Goal: Use online tool/utility: Utilize a website feature to perform a specific function

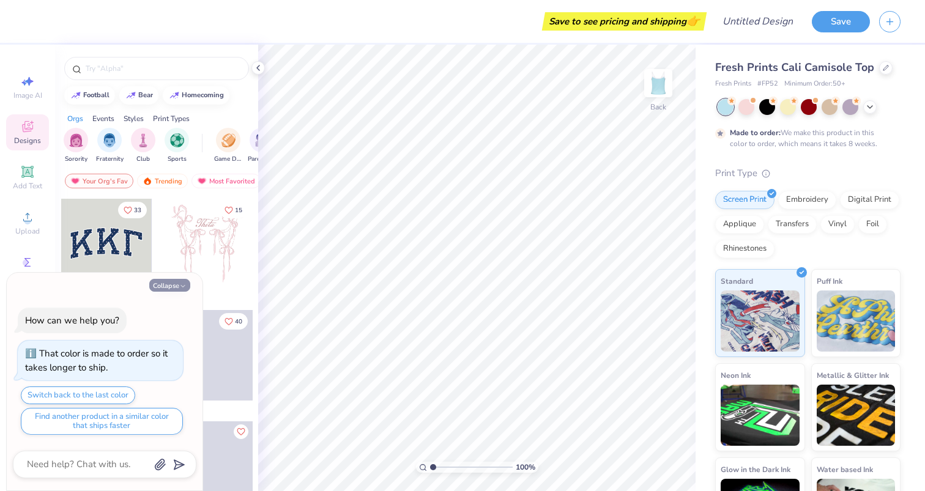
click at [182, 286] on icon "button" at bounding box center [182, 286] width 7 height 7
type textarea "x"
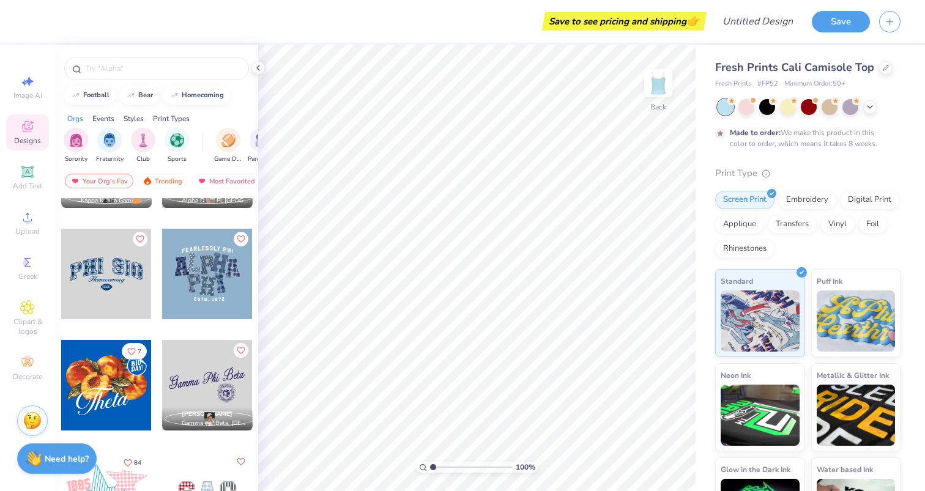
scroll to position [638, 0]
click at [120, 275] on div at bounding box center [106, 274] width 91 height 91
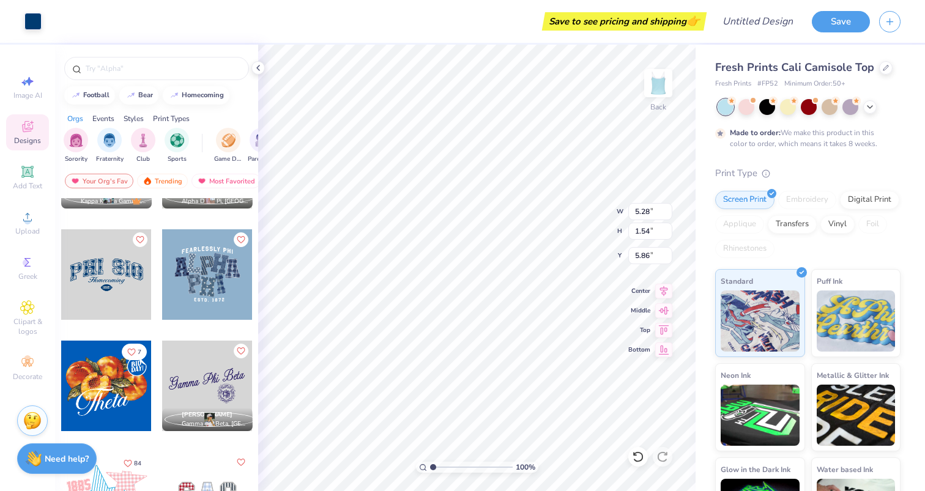
type input "5.42"
type input "1.73"
type input "2.43"
type input "2.73"
type input "0.55"
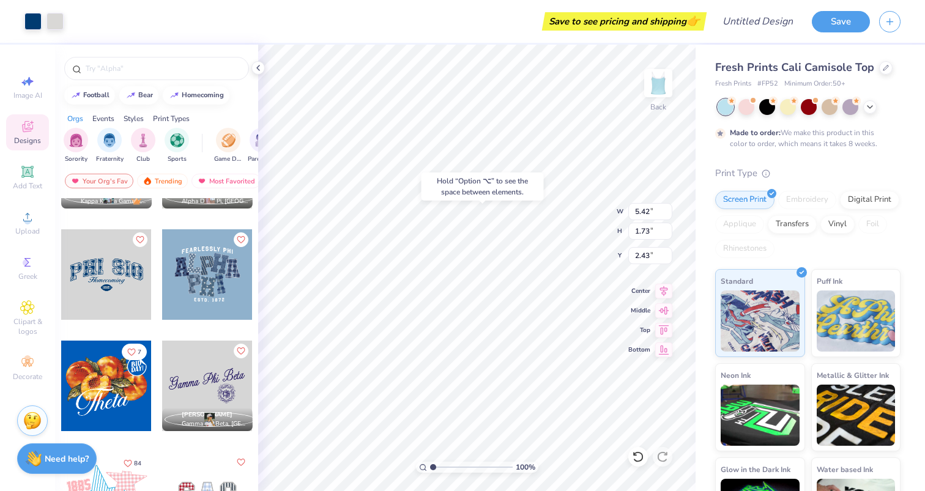
type input "7.15"
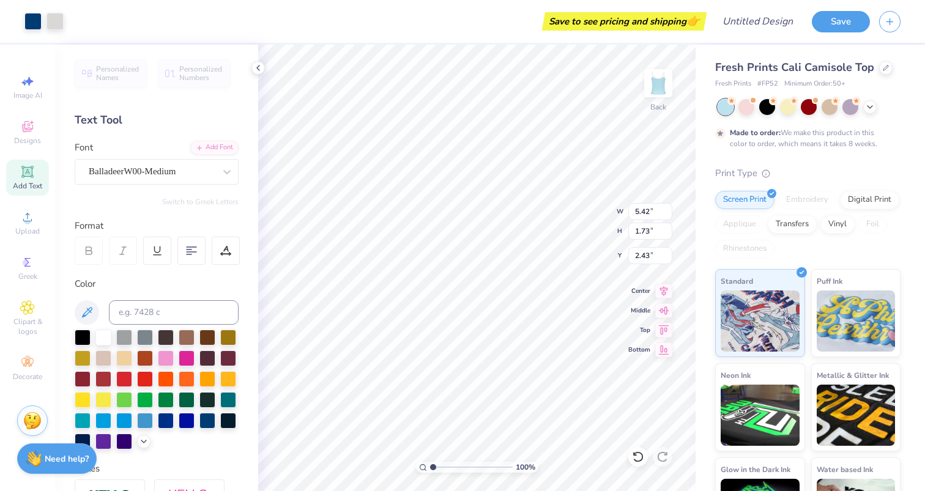
type input "2.44"
click at [789, 110] on div at bounding box center [788, 106] width 16 height 16
click at [851, 110] on div at bounding box center [851, 106] width 16 height 16
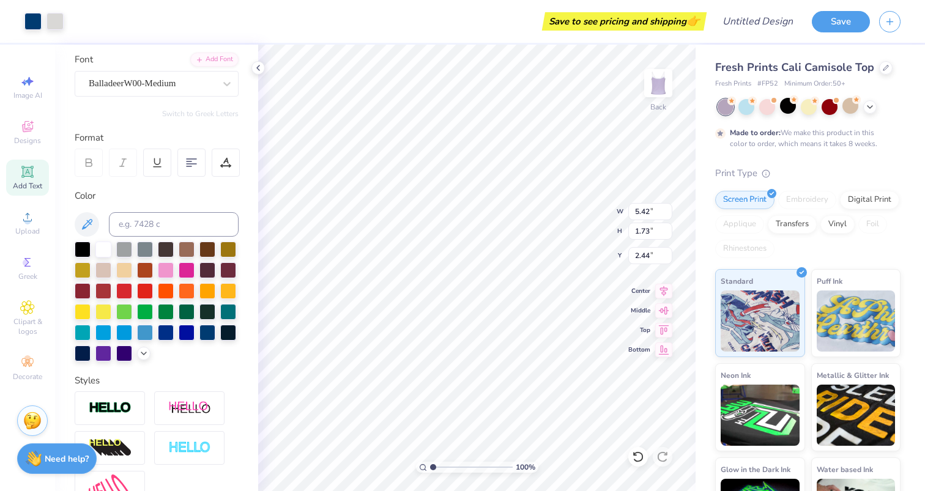
scroll to position [67, 0]
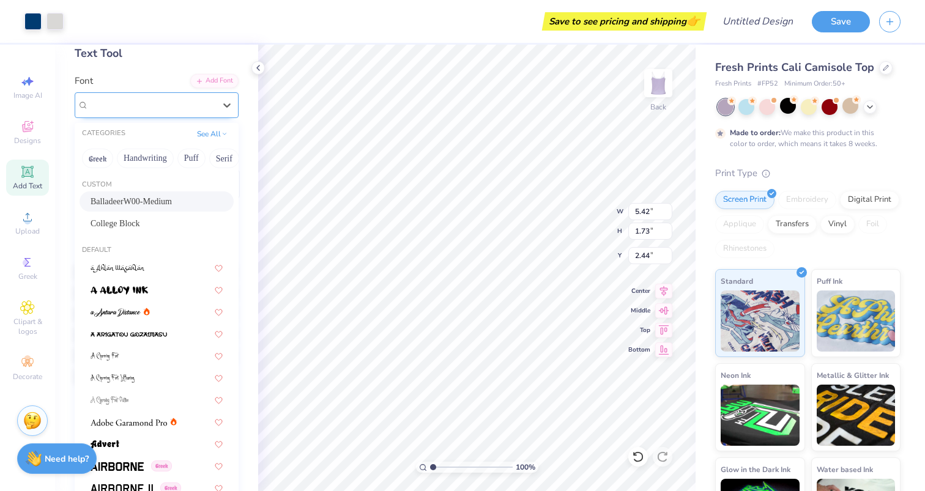
click at [143, 100] on div "BalladeerW00-Medium" at bounding box center [152, 104] width 129 height 19
click at [143, 100] on span "BalladeerW00-Medium" at bounding box center [132, 105] width 87 height 14
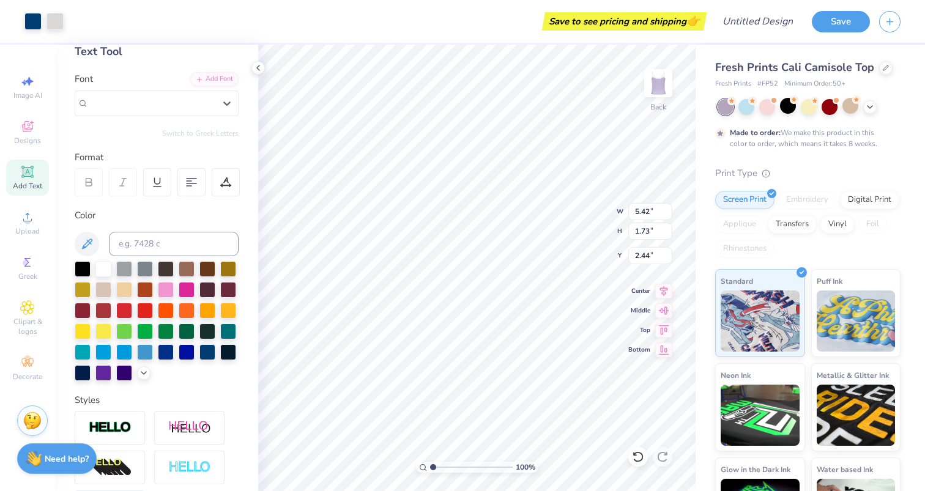
scroll to position [73, 0]
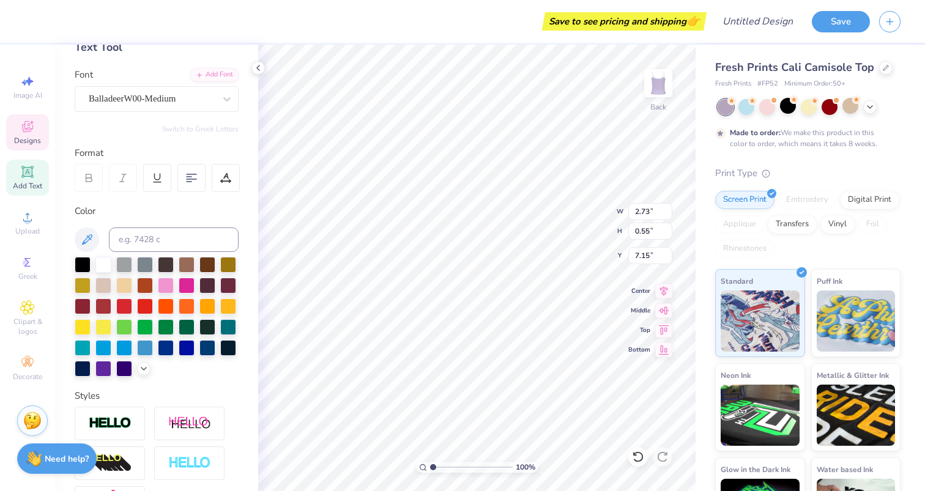
type input "4.37"
type input "0.49"
type input "0.21"
type input "5.69"
type input "0.88"
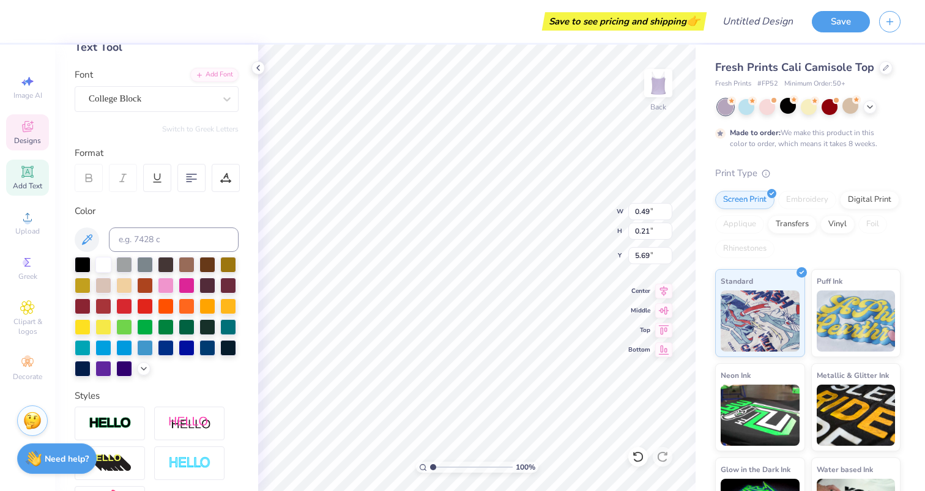
type input "0.50"
type input "5.55"
type input "4.17"
type input "4.91"
type input "4.06"
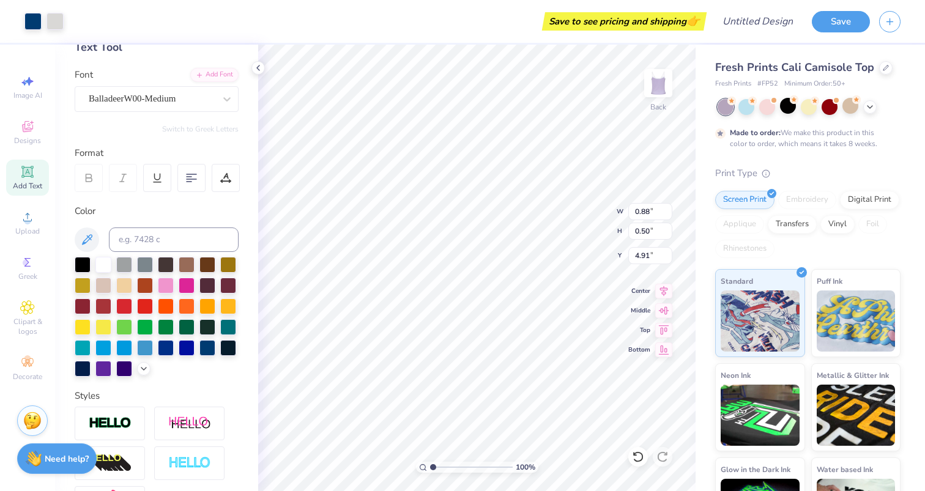
type input "4.61"
click at [751, 103] on div at bounding box center [747, 106] width 16 height 16
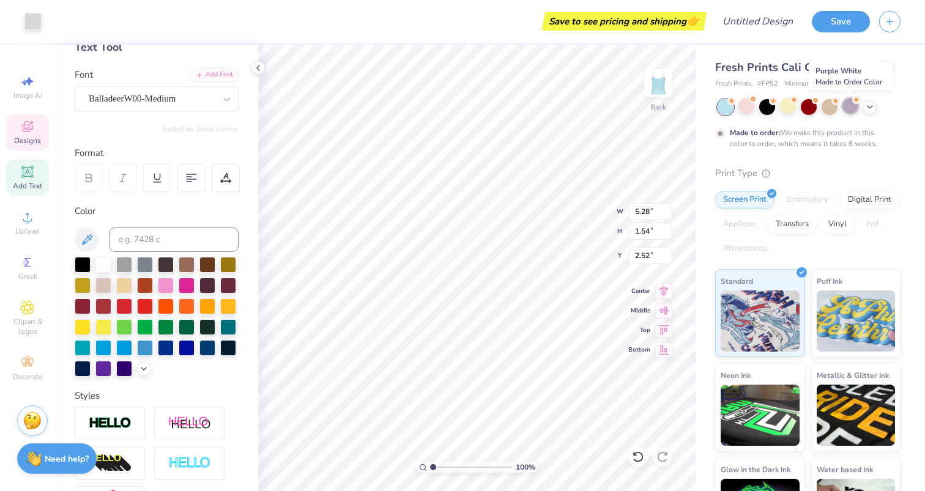
click at [854, 103] on icon at bounding box center [856, 99] width 9 height 9
click at [111, 371] on div at bounding box center [103, 368] width 16 height 16
click at [111, 367] on div at bounding box center [103, 368] width 16 height 16
type input "5.42"
type input "1.73"
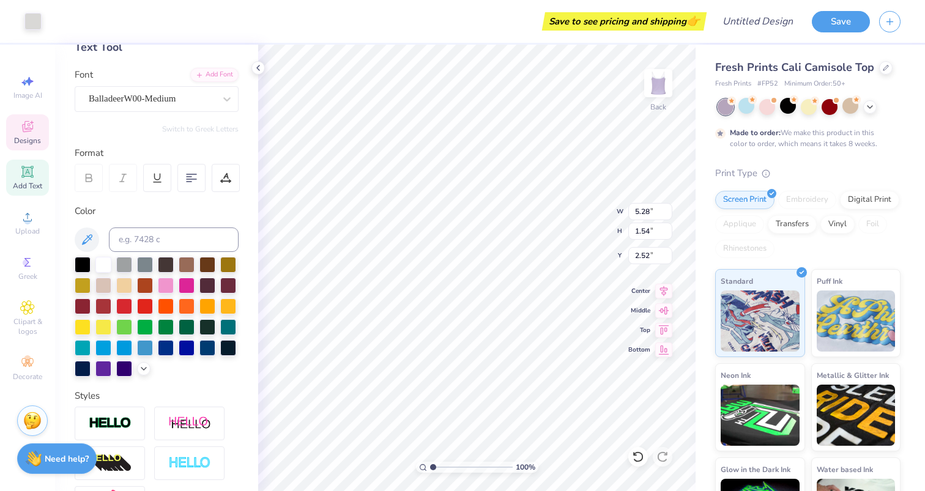
type input "2.44"
click at [111, 364] on div at bounding box center [103, 368] width 16 height 16
click at [111, 367] on div at bounding box center [103, 368] width 16 height 16
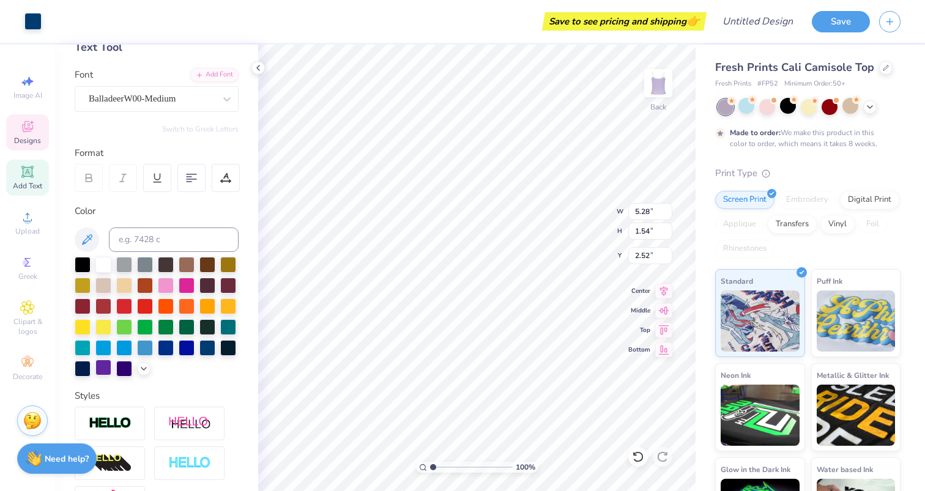
click at [111, 364] on div at bounding box center [103, 368] width 16 height 16
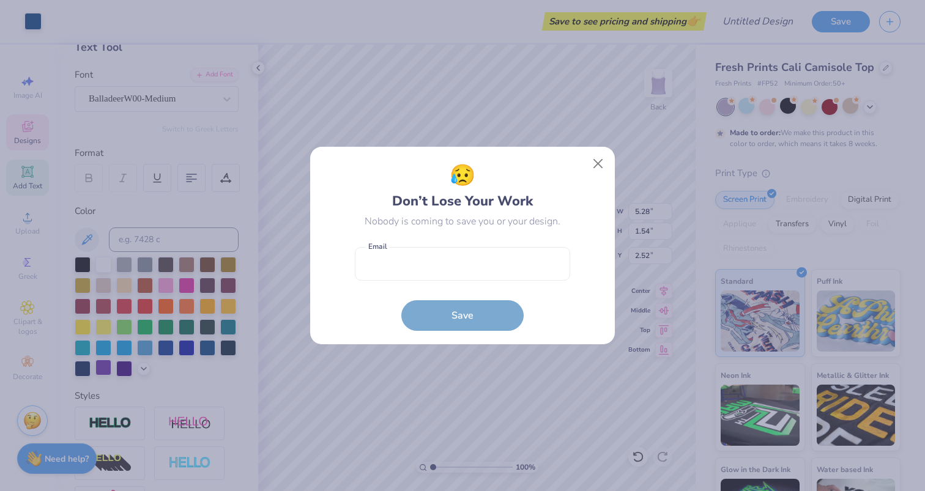
click at [211, 368] on div "😥 Don’t Lose Your Work Nobody is coming to save you or your design. Email is a …" at bounding box center [462, 245] width 925 height 491
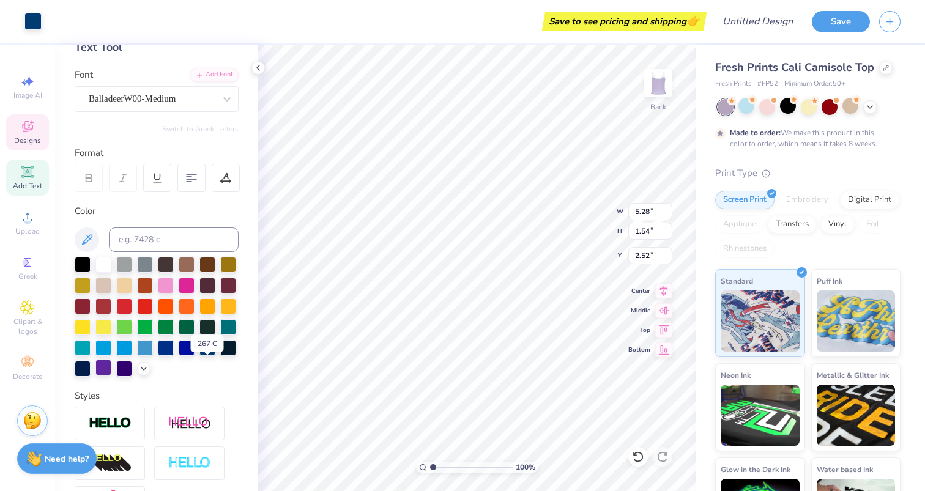
click at [111, 368] on div at bounding box center [103, 368] width 16 height 16
click at [111, 367] on div at bounding box center [103, 368] width 16 height 16
click at [111, 365] on div at bounding box center [103, 368] width 16 height 16
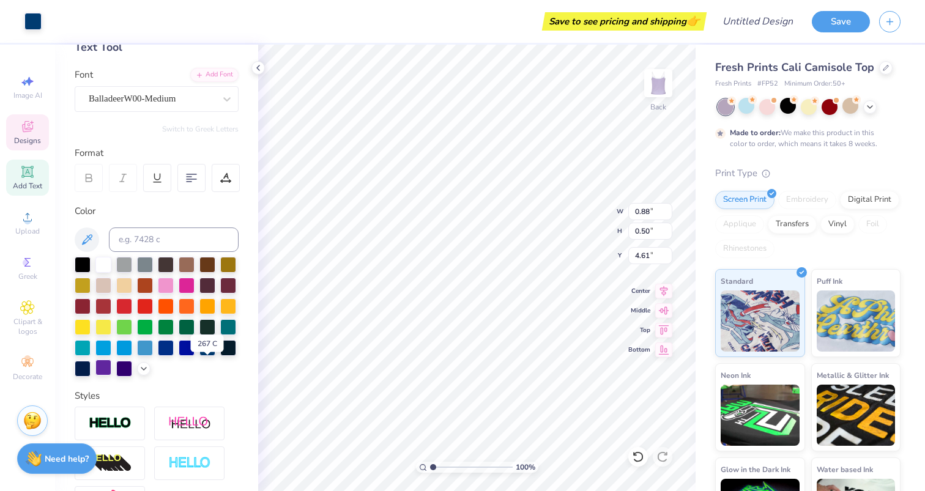
click at [111, 365] on div at bounding box center [103, 368] width 16 height 16
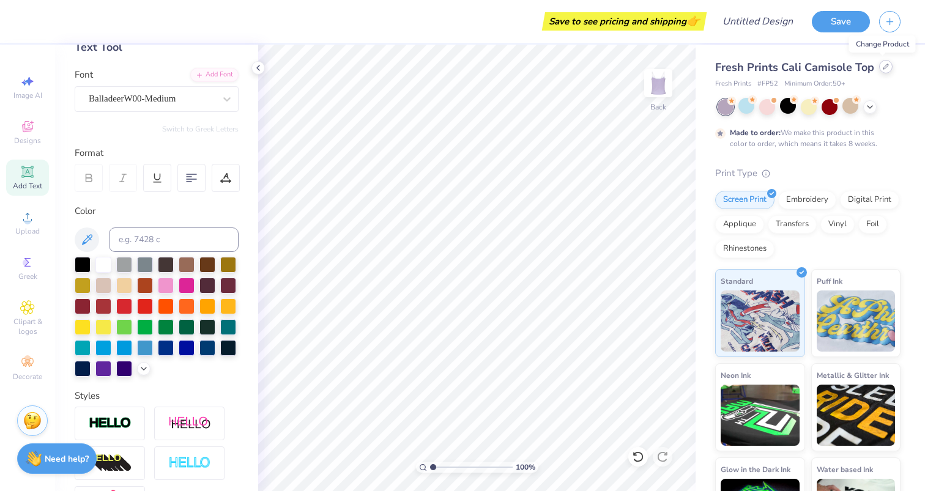
click at [884, 68] on icon at bounding box center [886, 66] width 5 height 5
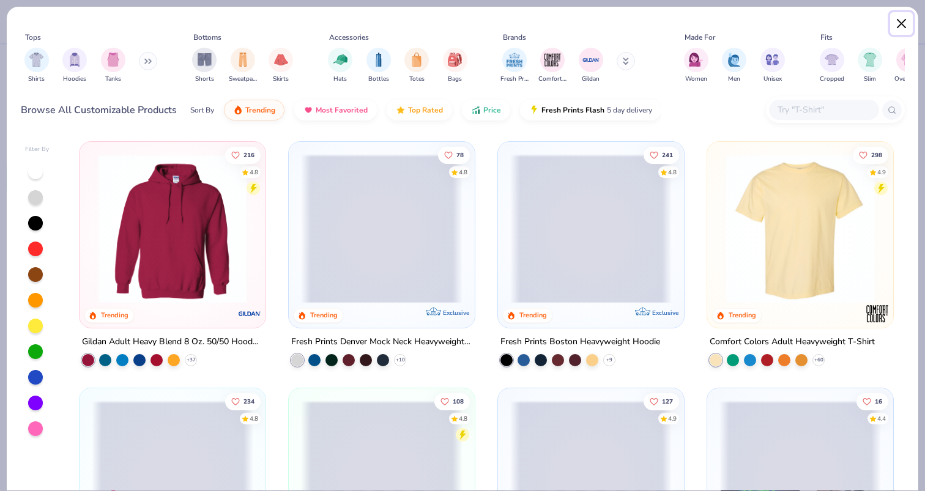
click at [907, 24] on button "Close" at bounding box center [901, 23] width 23 height 23
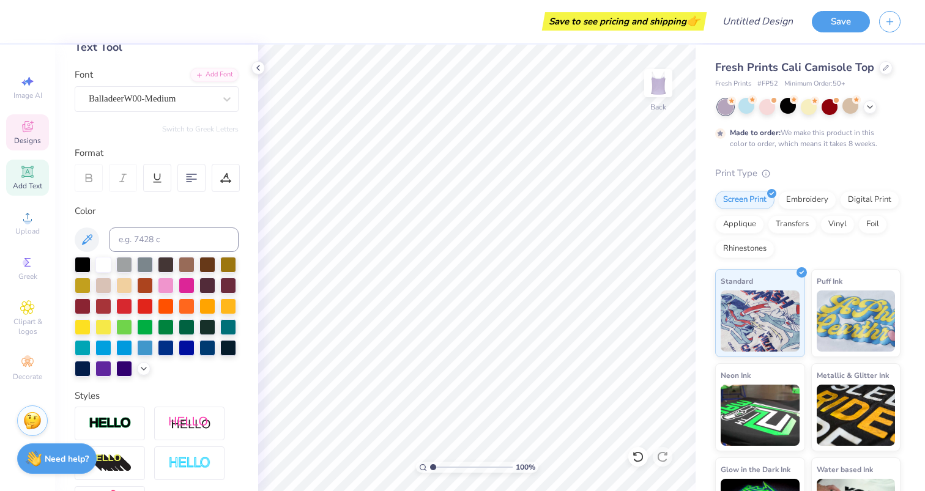
click at [24, 139] on span "Designs" at bounding box center [27, 141] width 27 height 10
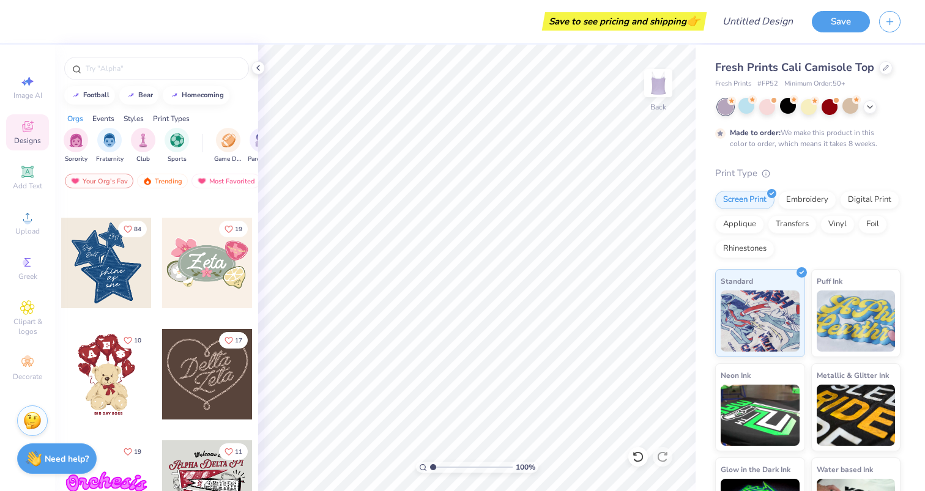
scroll to position [306, 0]
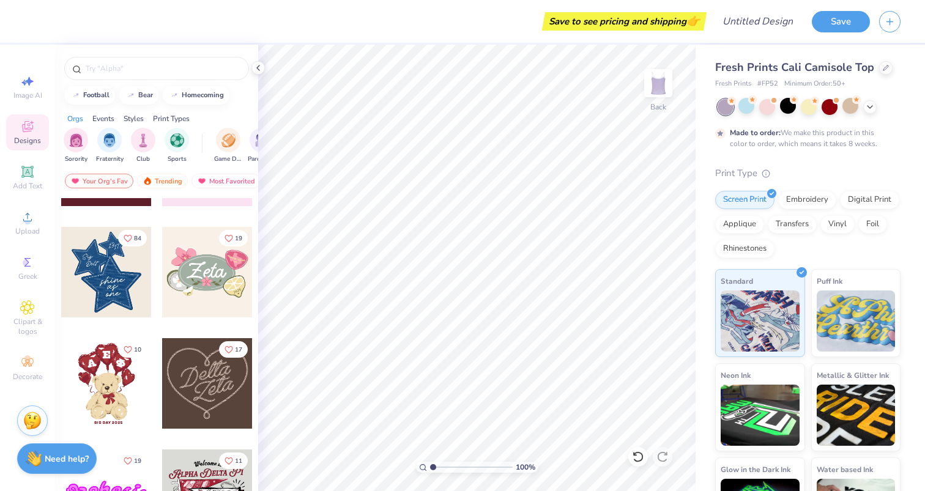
click at [116, 277] on div at bounding box center [106, 272] width 91 height 91
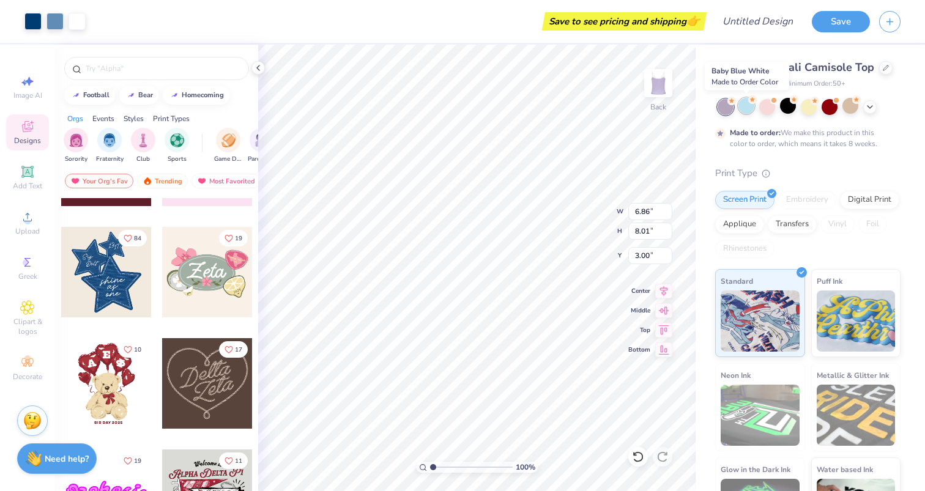
click at [749, 106] on div at bounding box center [747, 106] width 16 height 16
type input "3.98"
type input "4.65"
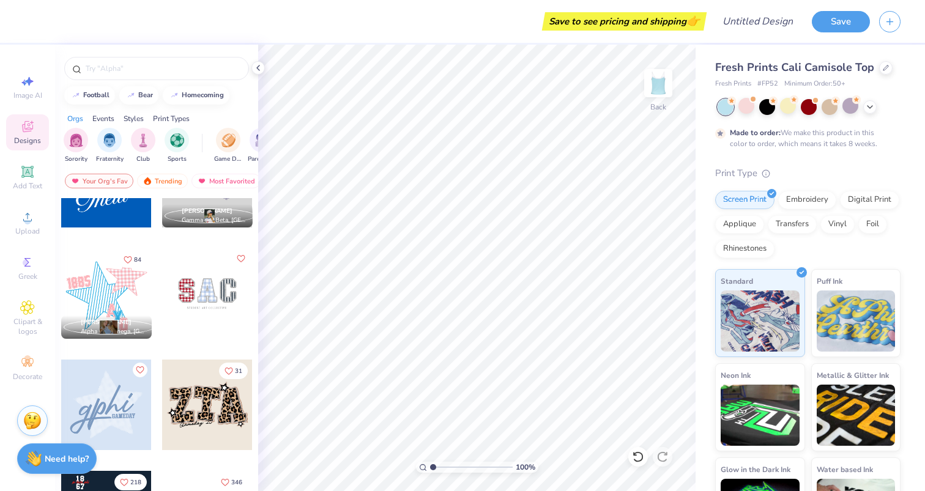
scroll to position [851, 0]
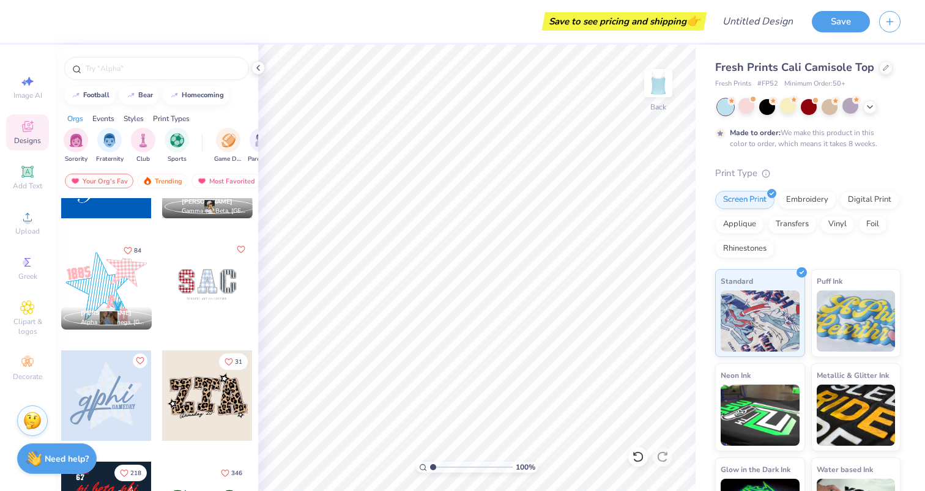
click at [220, 291] on div at bounding box center [207, 284] width 91 height 91
click at [811, 109] on div at bounding box center [809, 106] width 16 height 16
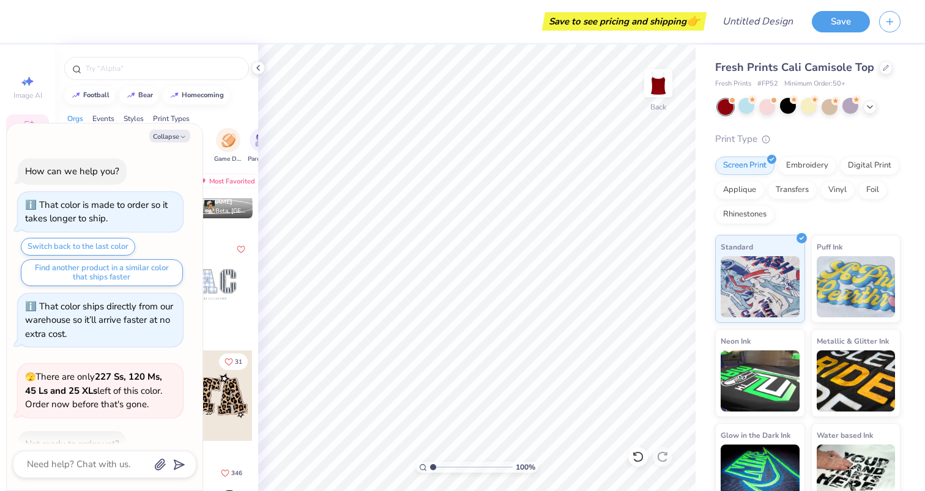
scroll to position [71, 0]
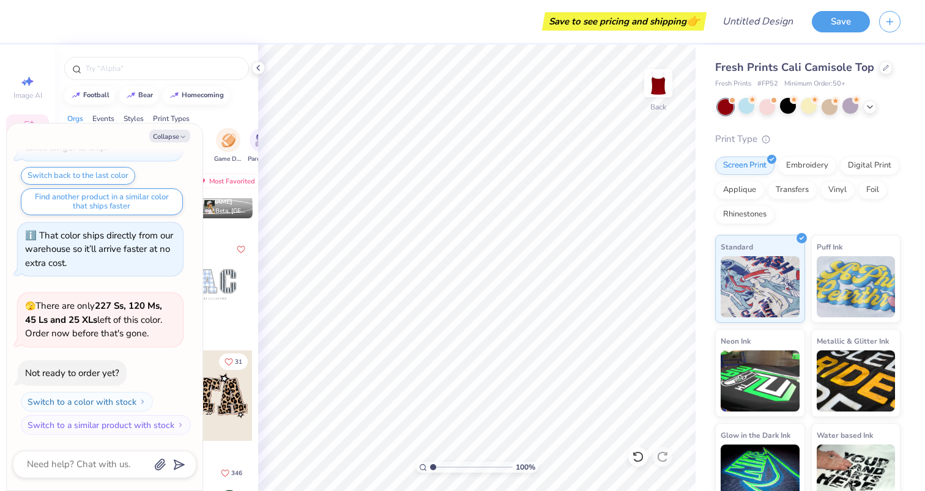
click at [216, 400] on div at bounding box center [207, 396] width 91 height 91
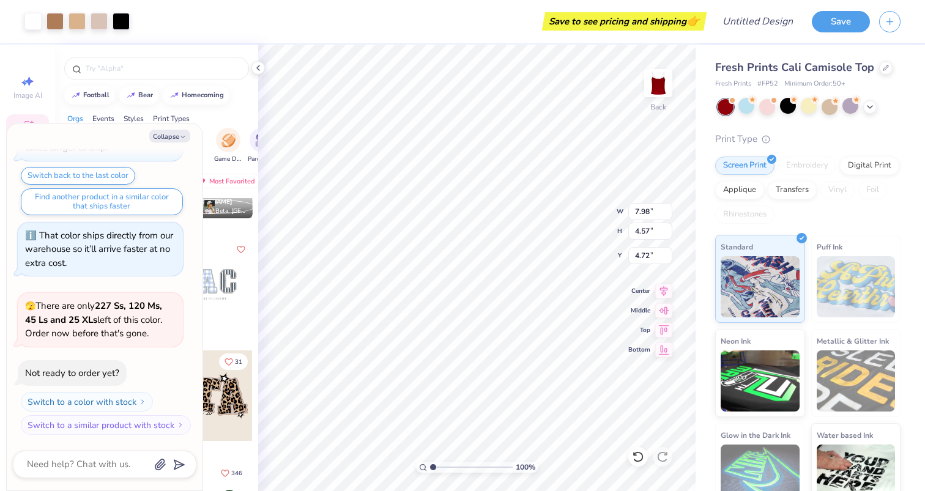
type textarea "x"
type input "2.43"
type textarea "x"
type input "3.78"
type input "2.16"
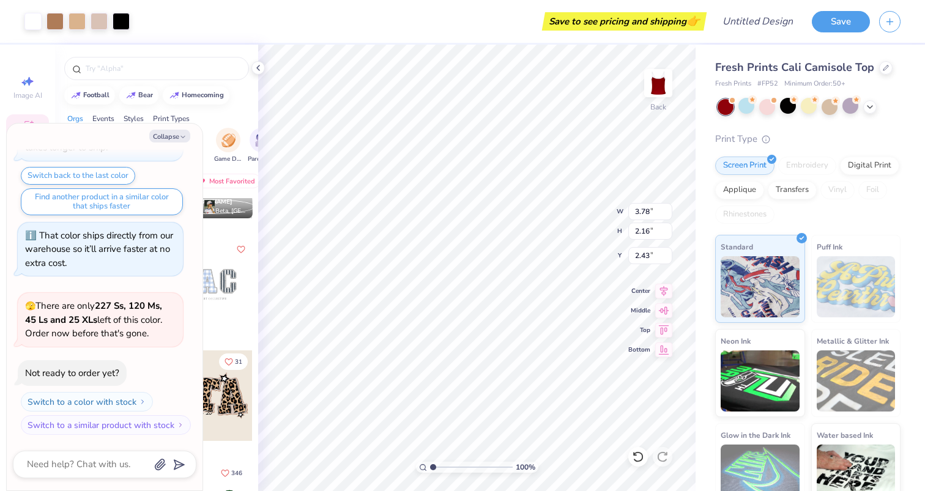
type textarea "x"
type input "2.60"
type textarea "x"
type input "5.59"
type input "3.20"
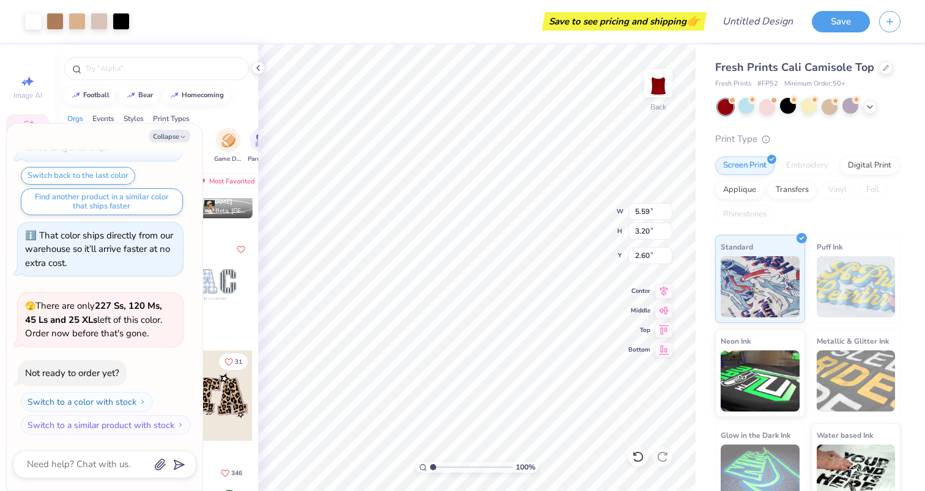
type textarea "x"
type input "6.05"
type input "3.46"
type textarea "x"
type input "2.59"
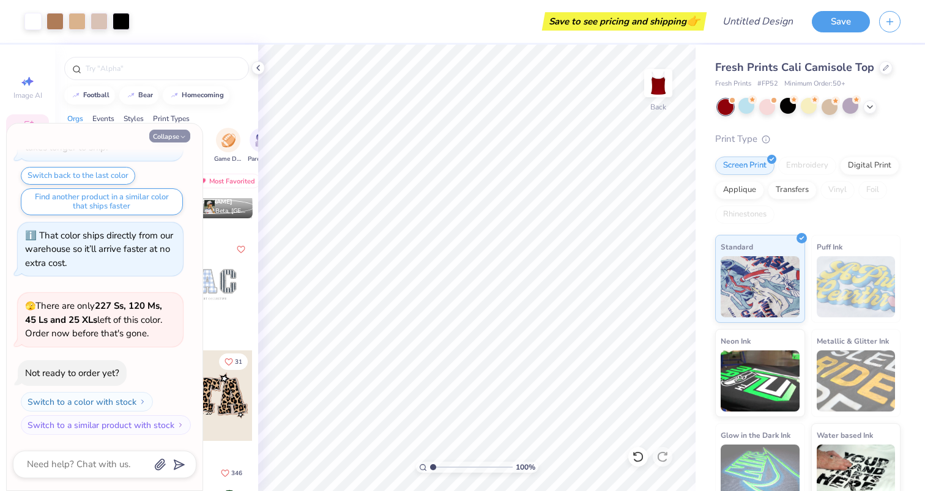
click at [175, 133] on button "Collapse" at bounding box center [169, 136] width 41 height 13
type textarea "x"
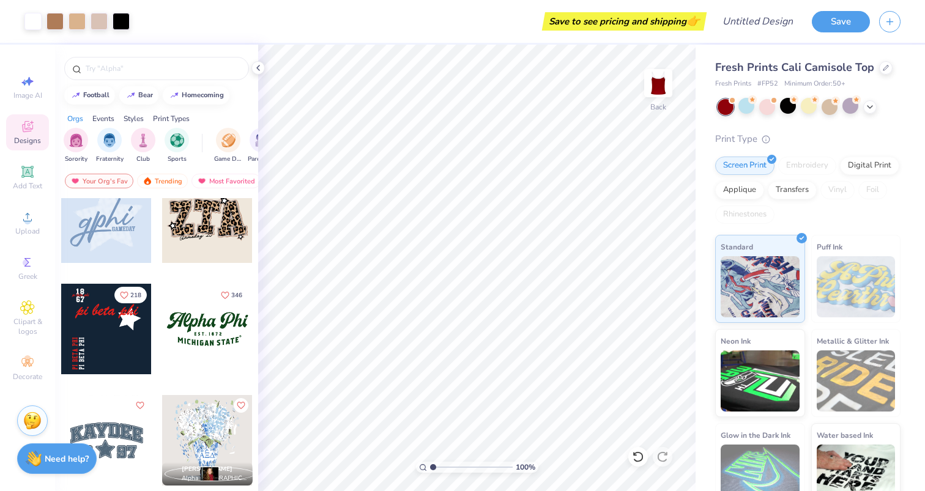
scroll to position [1032, 0]
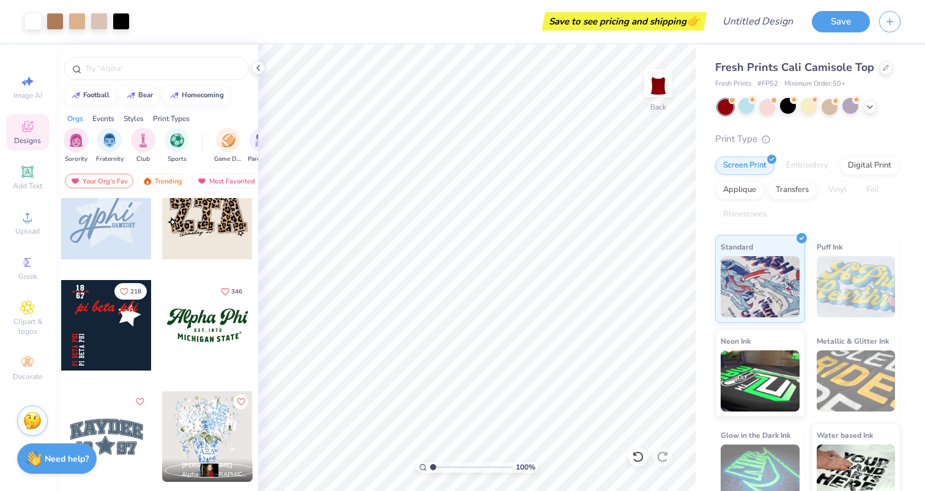
click at [112, 331] on div at bounding box center [106, 325] width 91 height 91
type input "0.79"
type input "1.58"
type input "4.45"
drag, startPoint x: 253, startPoint y: 363, endPoint x: 99, endPoint y: 319, distance: 160.4
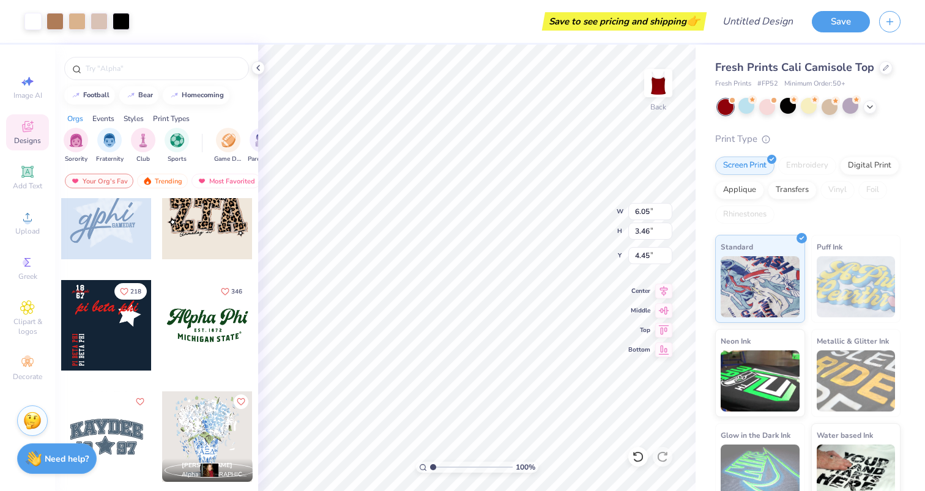
click at [99, 319] on div at bounding box center [106, 325] width 91 height 91
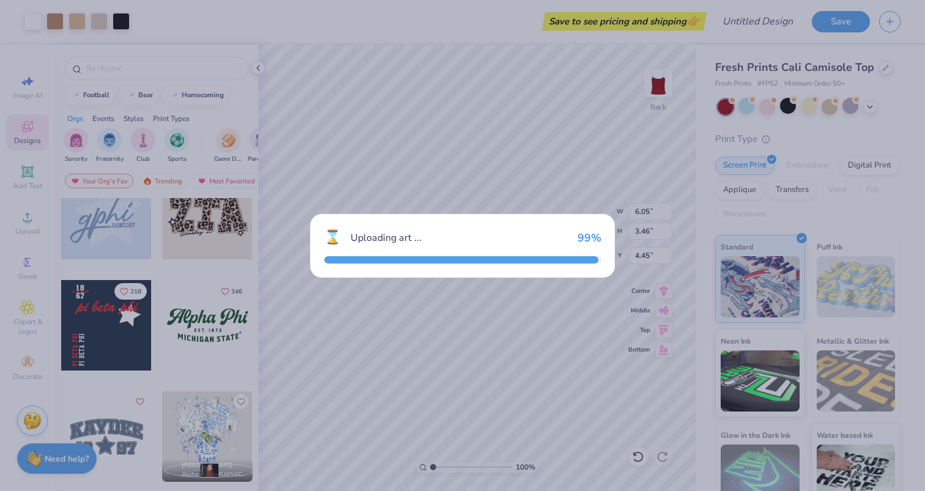
type input "8.09"
type input "9.50"
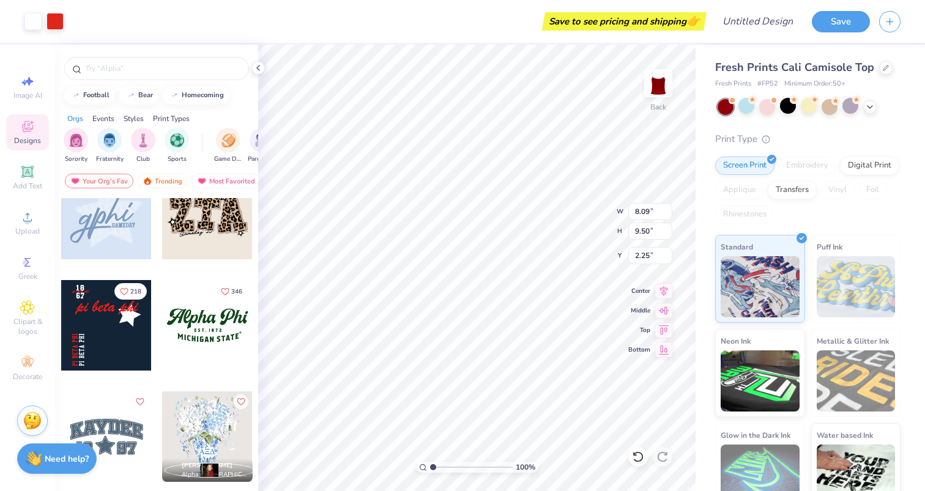
type input "0.53"
type input "5.72"
click at [88, 332] on div at bounding box center [106, 325] width 91 height 91
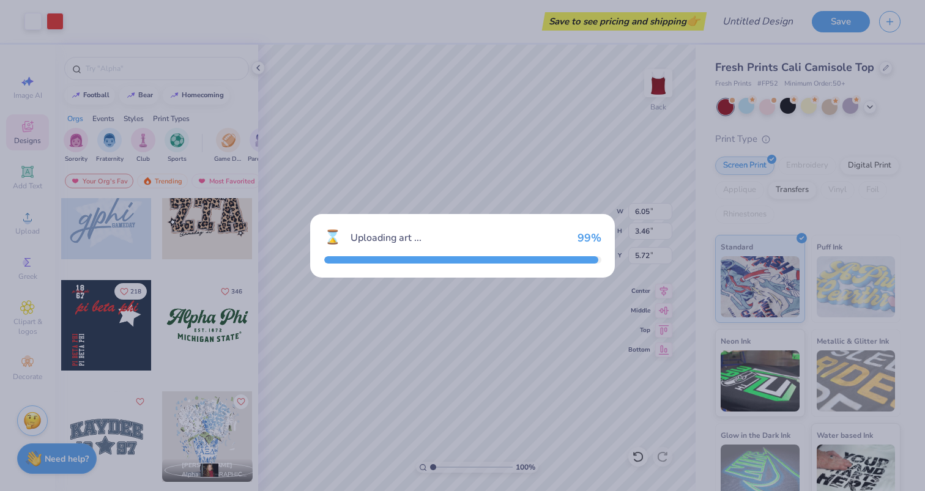
type input "8.09"
type input "9.50"
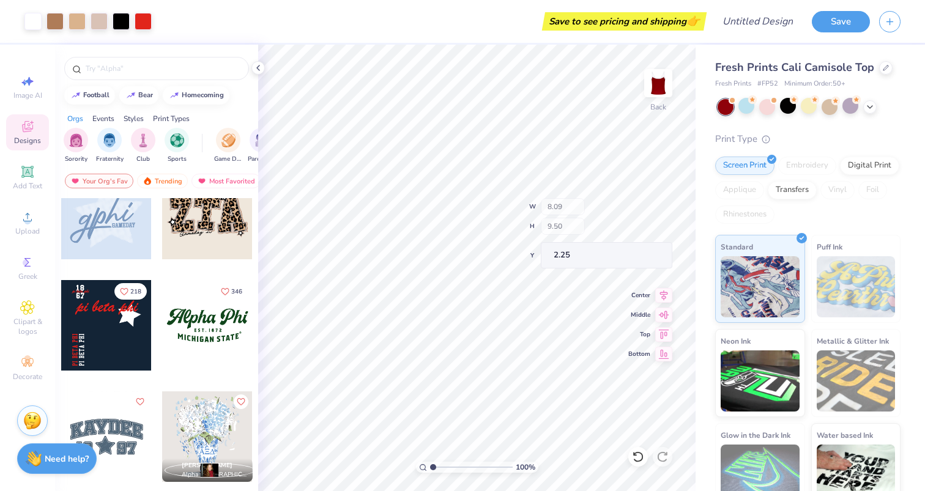
type input "0.97"
type input "2.71"
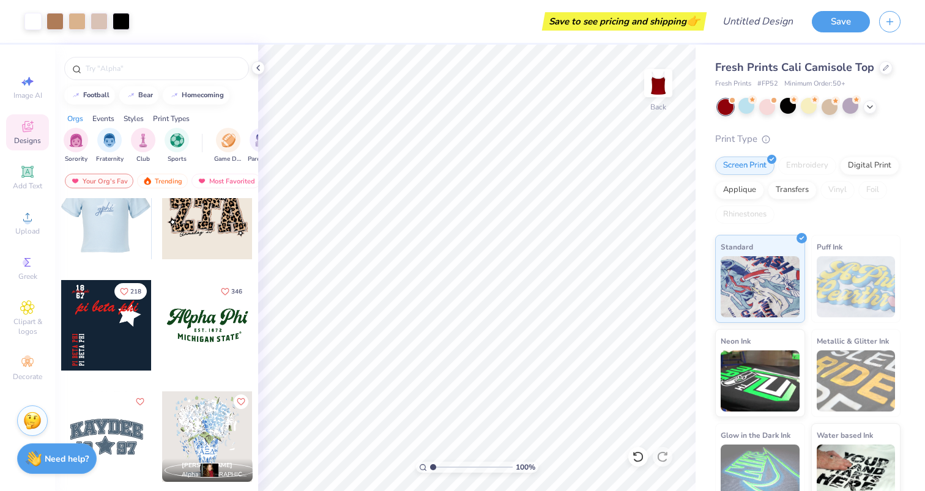
click at [103, 218] on div at bounding box center [107, 214] width 272 height 91
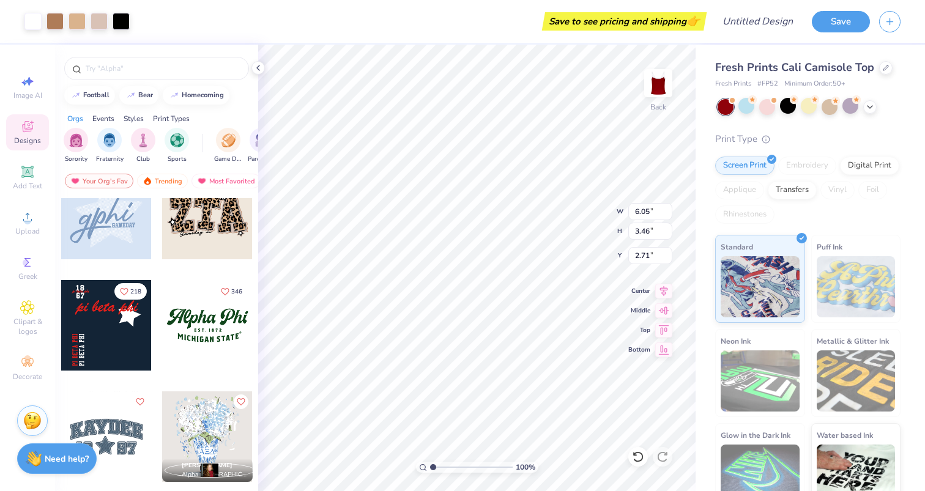
type input "6.05"
type input "3.46"
type input "2.71"
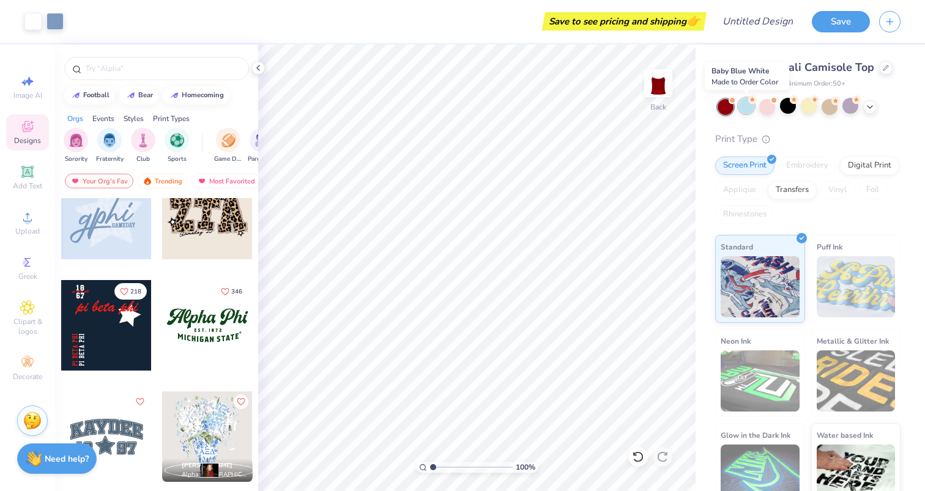
click at [744, 105] on div at bounding box center [747, 106] width 16 height 16
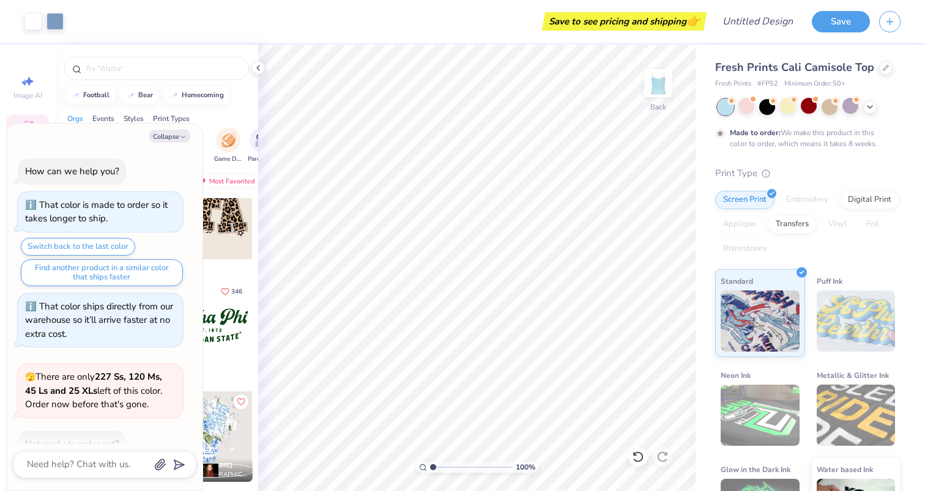
scroll to position [173, 0]
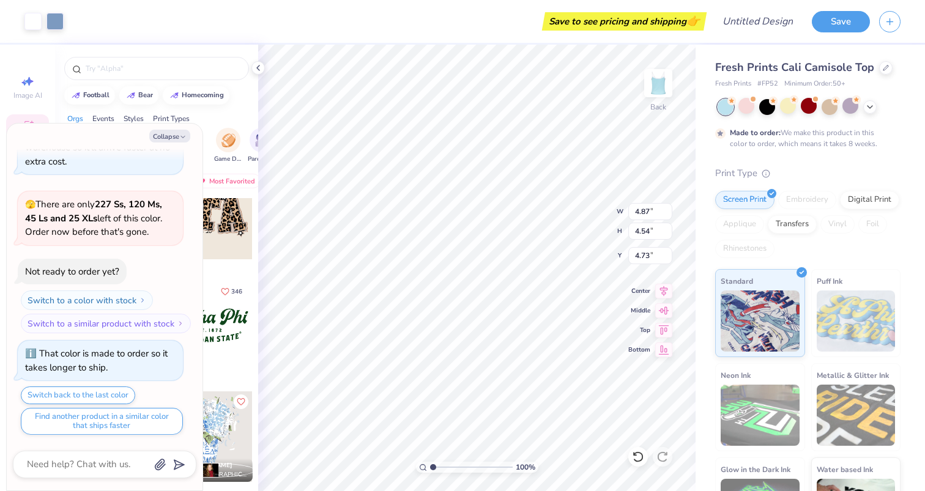
type textarea "x"
type input "1.70"
type textarea "x"
type input "1.78"
click at [867, 111] on div at bounding box center [870, 105] width 13 height 13
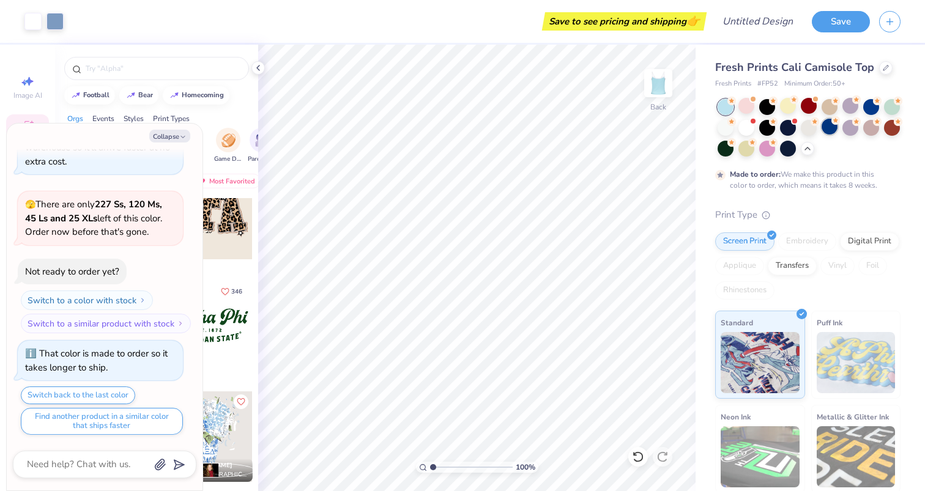
click at [838, 130] on div at bounding box center [830, 127] width 16 height 16
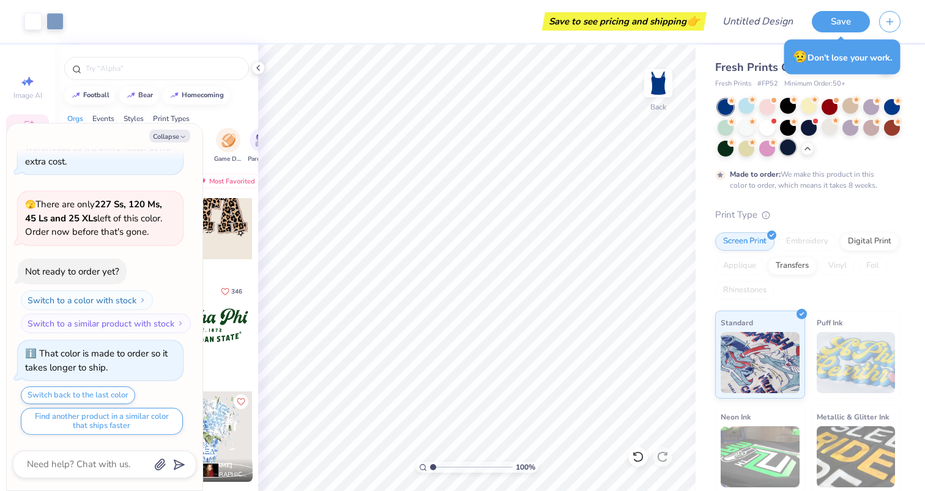
click at [796, 141] on div at bounding box center [788, 148] width 16 height 16
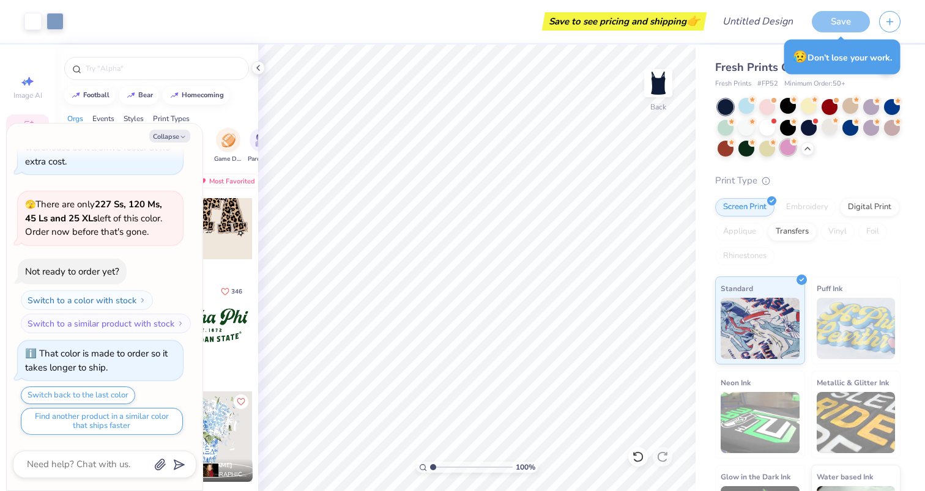
scroll to position [233, 0]
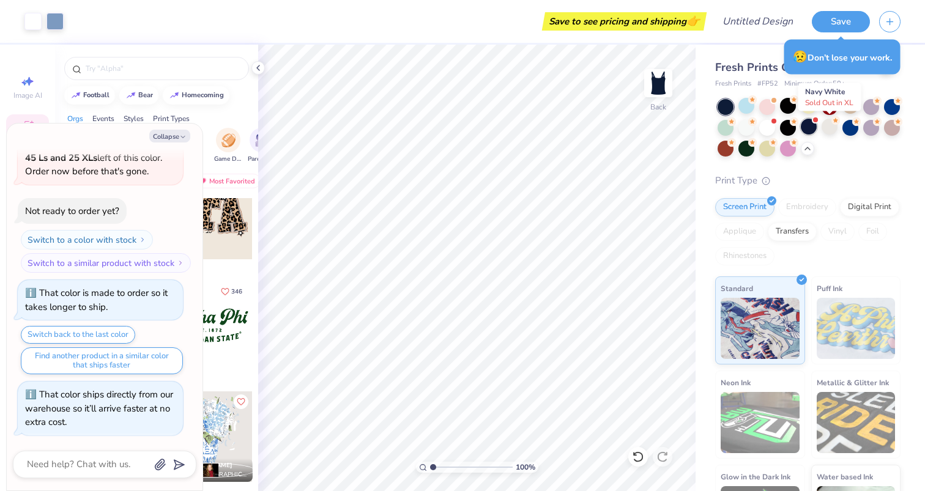
click at [817, 121] on div at bounding box center [809, 127] width 16 height 16
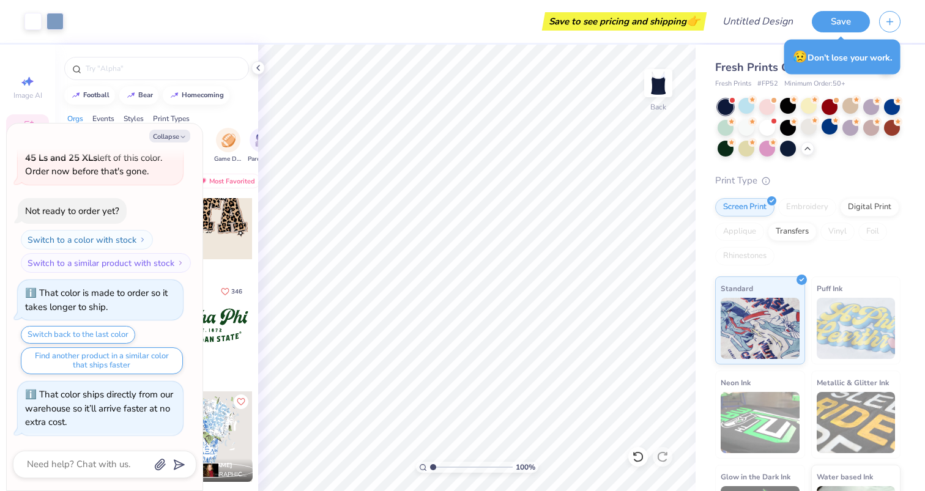
scroll to position [406, 0]
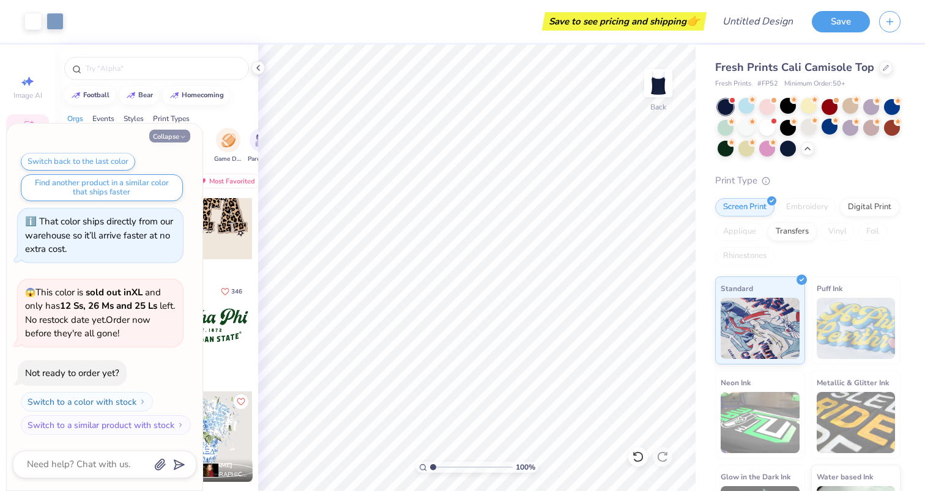
click at [174, 135] on button "Collapse" at bounding box center [169, 136] width 41 height 13
type textarea "x"
